Goal: Task Accomplishment & Management: Complete application form

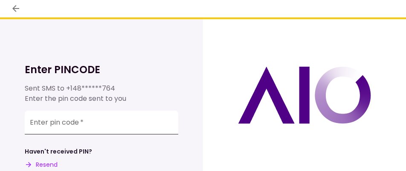
click at [95, 120] on input "Enter pin code   *" at bounding box center [102, 123] width 154 height 24
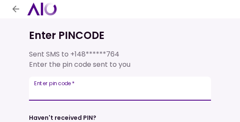
type input "******"
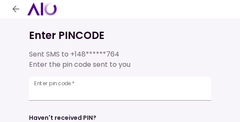
drag, startPoint x: 154, startPoint y: 42, endPoint x: 162, endPoint y: 35, distance: 10.9
click at [156, 27] on div "Enter PINCODE Sent SMS to +148******764 Enter the pin code sent to you Enter pi…" at bounding box center [120, 69] width 183 height 103
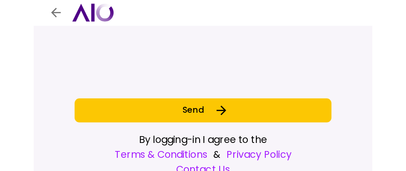
scroll to position [137, 0]
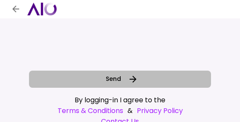
click at [140, 74] on button "Send" at bounding box center [120, 78] width 183 height 17
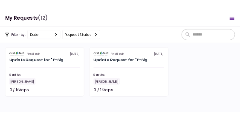
scroll to position [502, 0]
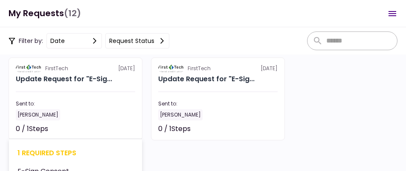
click at [78, 104] on div "Sent to:" at bounding box center [75, 104] width 119 height 8
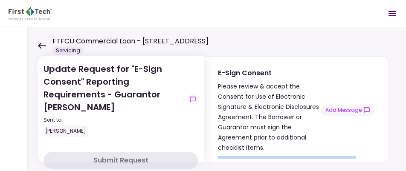
drag, startPoint x: 372, startPoint y: 149, endPoint x: 371, endPoint y: 183, distance: 33.7
click at [371, 171] on html "FTFCU Commercial Loan - 3291 Shoehorn Drive Lakeland TN Servicing 0 Messages Ne…" at bounding box center [203, 85] width 406 height 171
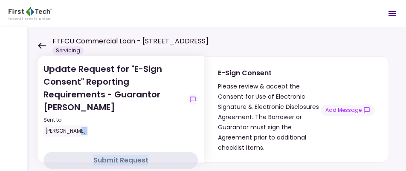
drag, startPoint x: 197, startPoint y: 145, endPoint x: 191, endPoint y: 181, distance: 37.2
click at [191, 171] on html "FTFCU Commercial Loan - 3291 Shoehorn Drive Lakeland TN Servicing 0 Messages Ne…" at bounding box center [203, 85] width 406 height 171
click at [130, 160] on div "Submit Request" at bounding box center [120, 161] width 55 height 10
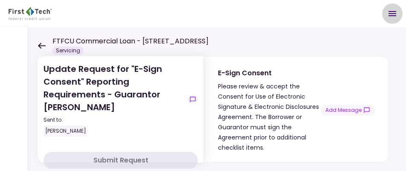
click at [392, 12] on icon "Open menu" at bounding box center [392, 14] width 10 height 10
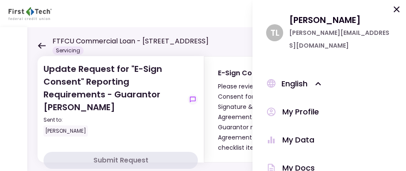
click at [395, 9] on icon at bounding box center [397, 9] width 10 height 10
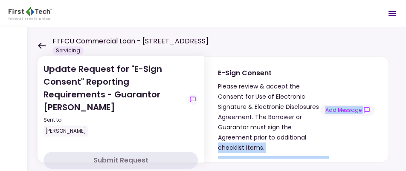
drag, startPoint x: 334, startPoint y: 140, endPoint x: 334, endPoint y: 164, distance: 24.3
click at [334, 164] on div "Update Request for "E-Sign Consent" Reporting Requirements - Guarantor Thomas L…" at bounding box center [216, 99] width 379 height 144
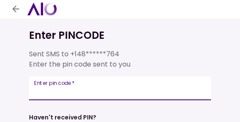
click at [86, 91] on input "Enter pin code   *" at bounding box center [120, 88] width 183 height 24
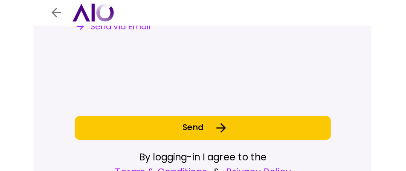
scroll to position [127, 0]
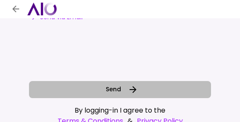
type input "******"
click at [109, 87] on span "Send" at bounding box center [113, 89] width 15 height 9
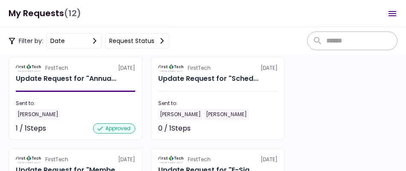
scroll to position [312, 0]
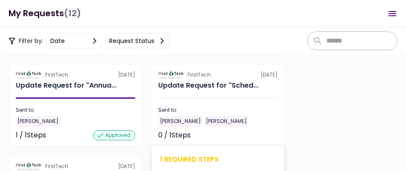
click at [207, 117] on div "[PERSON_NAME]" at bounding box center [226, 121] width 44 height 11
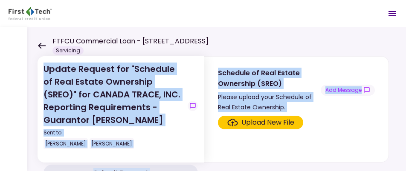
drag, startPoint x: 405, startPoint y: 6, endPoint x: 400, endPoint y: 48, distance: 43.0
click at [240, 48] on main "FTFCU Commercial Loan - 3291 Shoehorn Drive Lakeland TN Servicing Messages New …" at bounding box center [203, 85] width 406 height 171
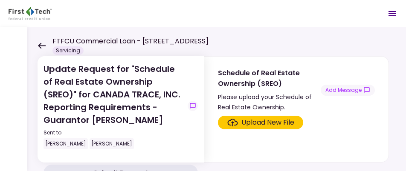
drag, startPoint x: 406, startPoint y: 114, endPoint x: 399, endPoint y: 154, distance: 41.0
click at [240, 122] on div "Update Request for "Schedule of Real Estate Ownership (SREO)" for CANADA TRACE,…" at bounding box center [216, 99] width 379 height 144
click at [240, 122] on div "Upload New File" at bounding box center [267, 123] width 53 height 10
click at [0, 0] on input "Upload New File" at bounding box center [0, 0] width 0 height 0
click at [38, 44] on icon at bounding box center [42, 46] width 8 height 6
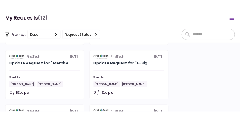
scroll to position [395, 0]
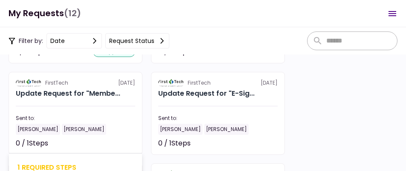
click at [65, 113] on section "FirstTech 3 Aug Update Request for "Membe... Sent to: Kathy Long Thomas Long 0 …" at bounding box center [76, 113] width 134 height 83
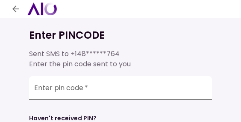
click at [90, 91] on input "Enter pin code   *" at bounding box center [120, 88] width 183 height 24
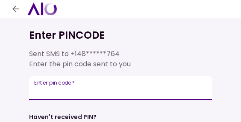
click at [65, 84] on label "Enter pin code   *" at bounding box center [54, 82] width 41 height 7
click at [65, 84] on input "Enter pin code   *" at bounding box center [120, 88] width 183 height 24
type input "******"
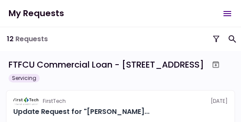
click at [215, 38] on icon at bounding box center [215, 38] width 7 height 7
